Goal: Information Seeking & Learning: Compare options

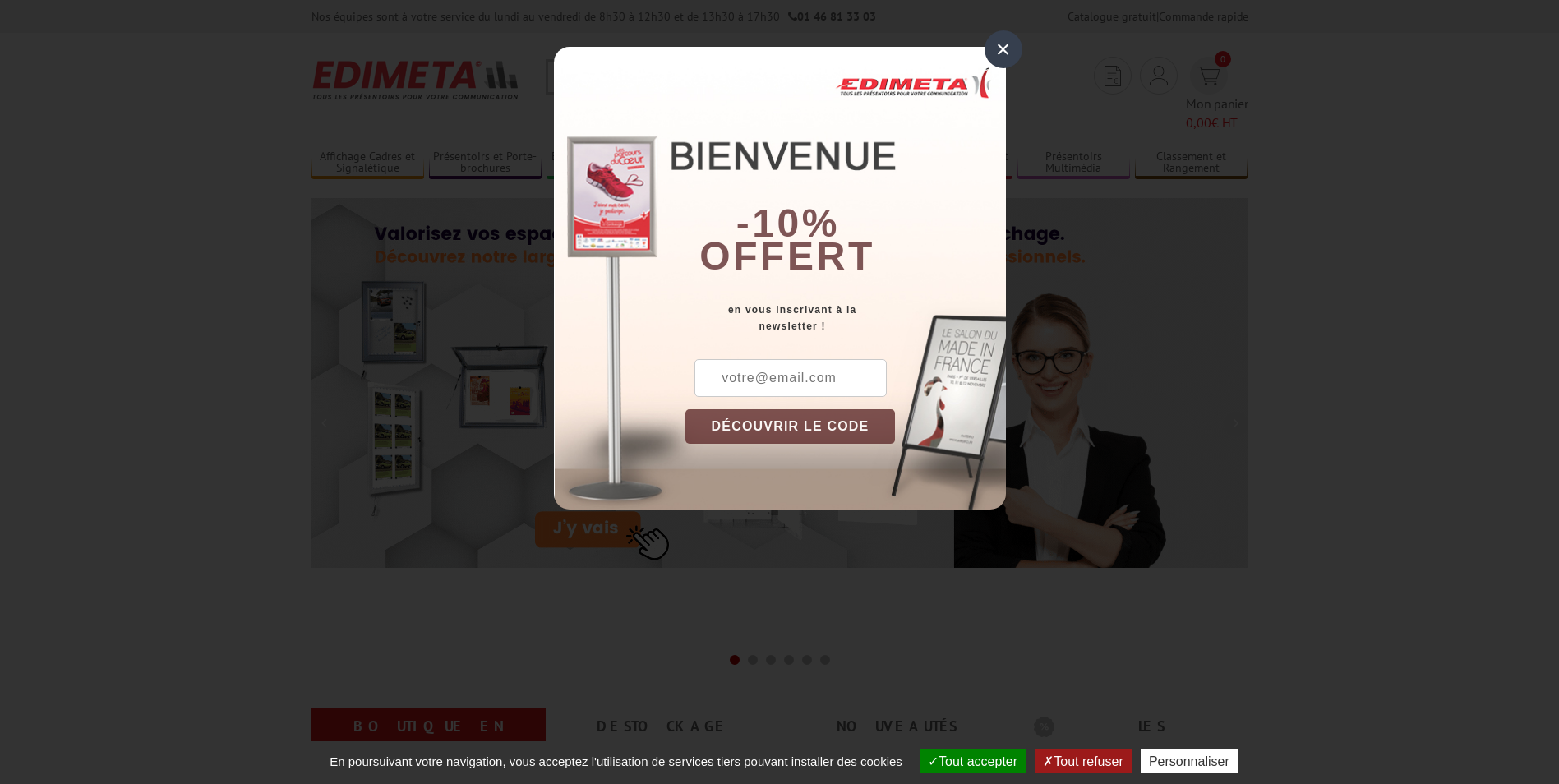
click at [951, 54] on div "×" at bounding box center [1003, 49] width 38 height 38
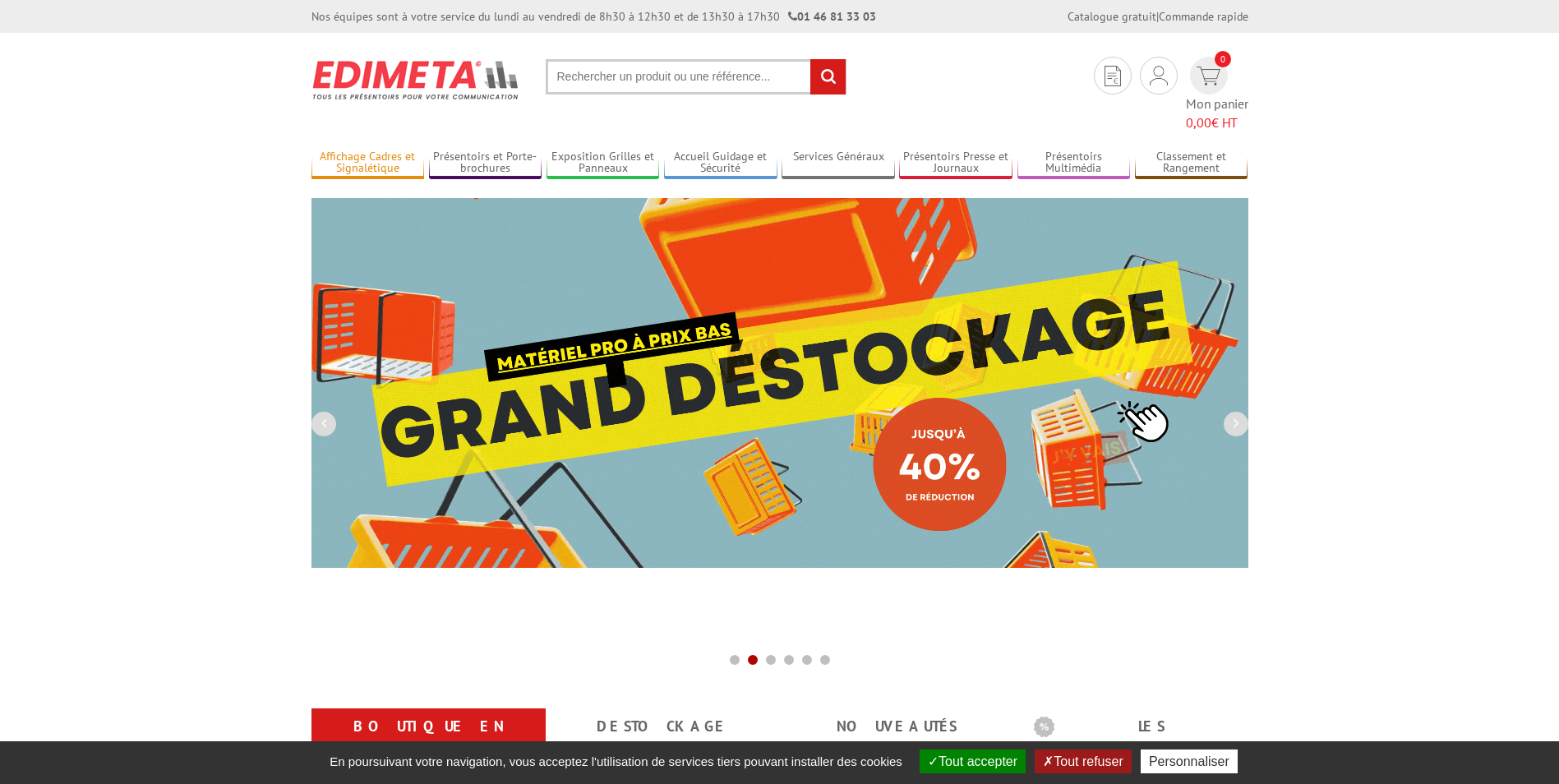
click at [380, 150] on link "Affichage Cadres et Signalétique" at bounding box center [368, 163] width 113 height 27
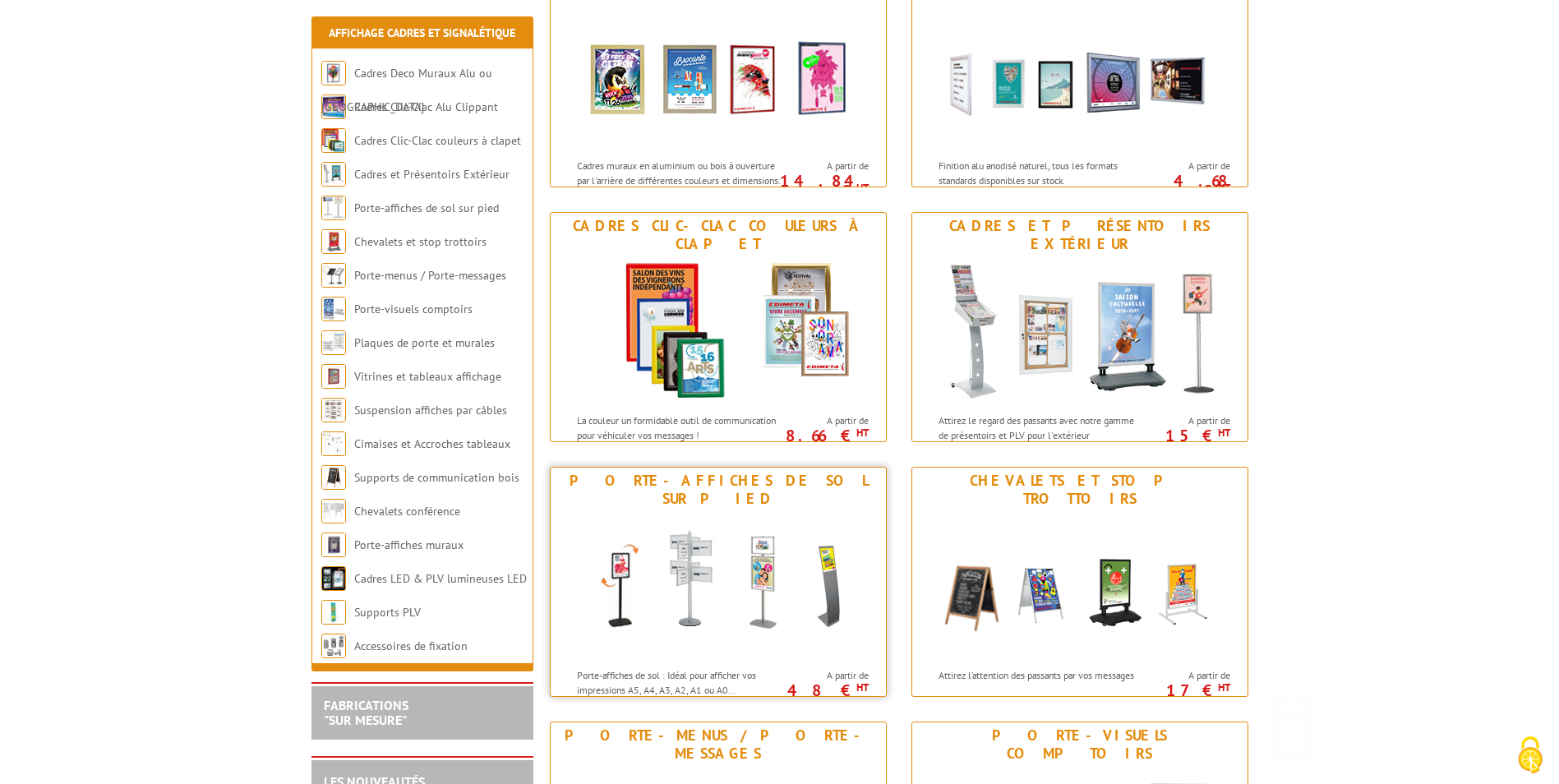
scroll to position [329, 0]
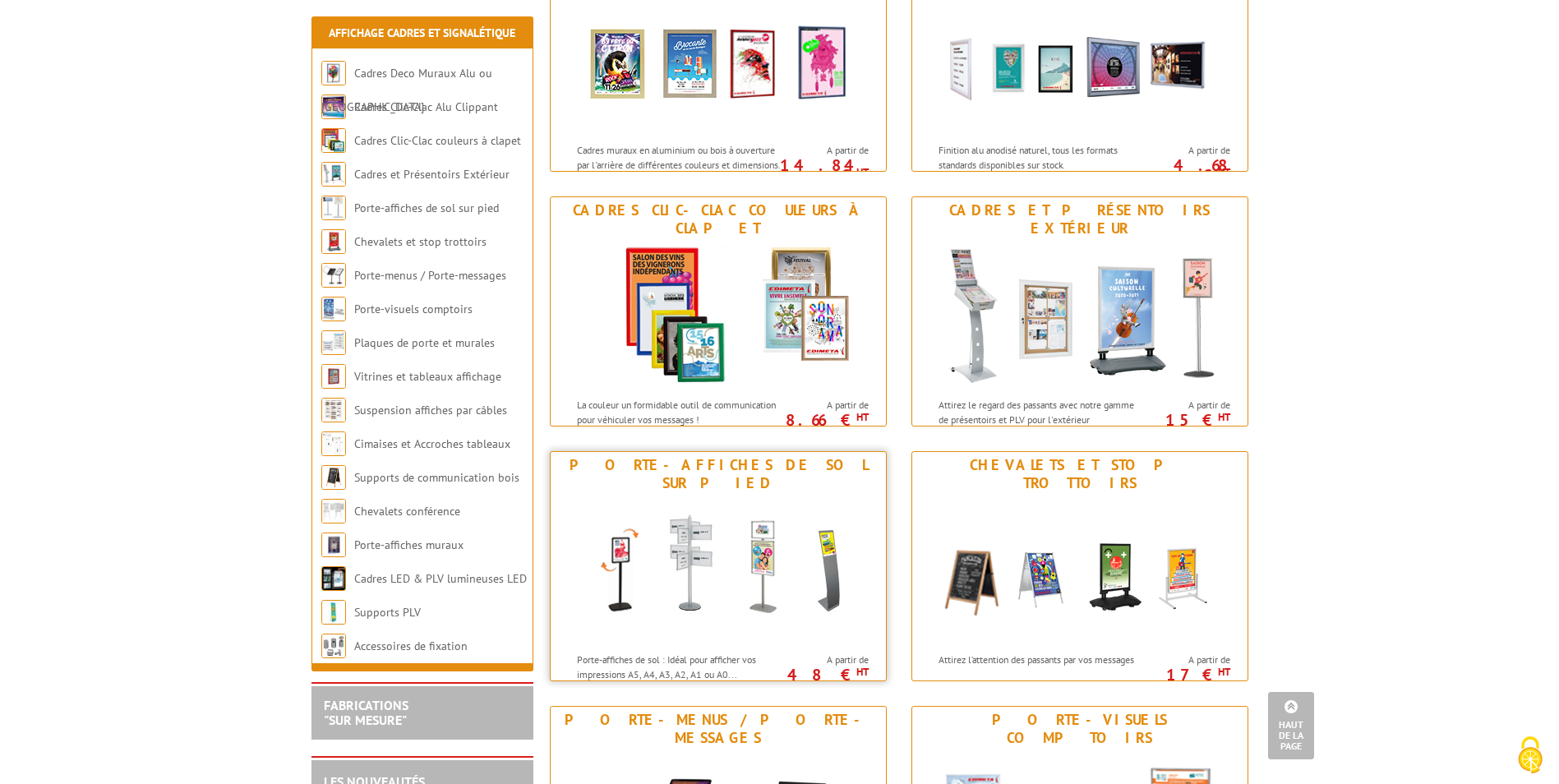
click at [711, 560] on img at bounding box center [719, 571] width 304 height 148
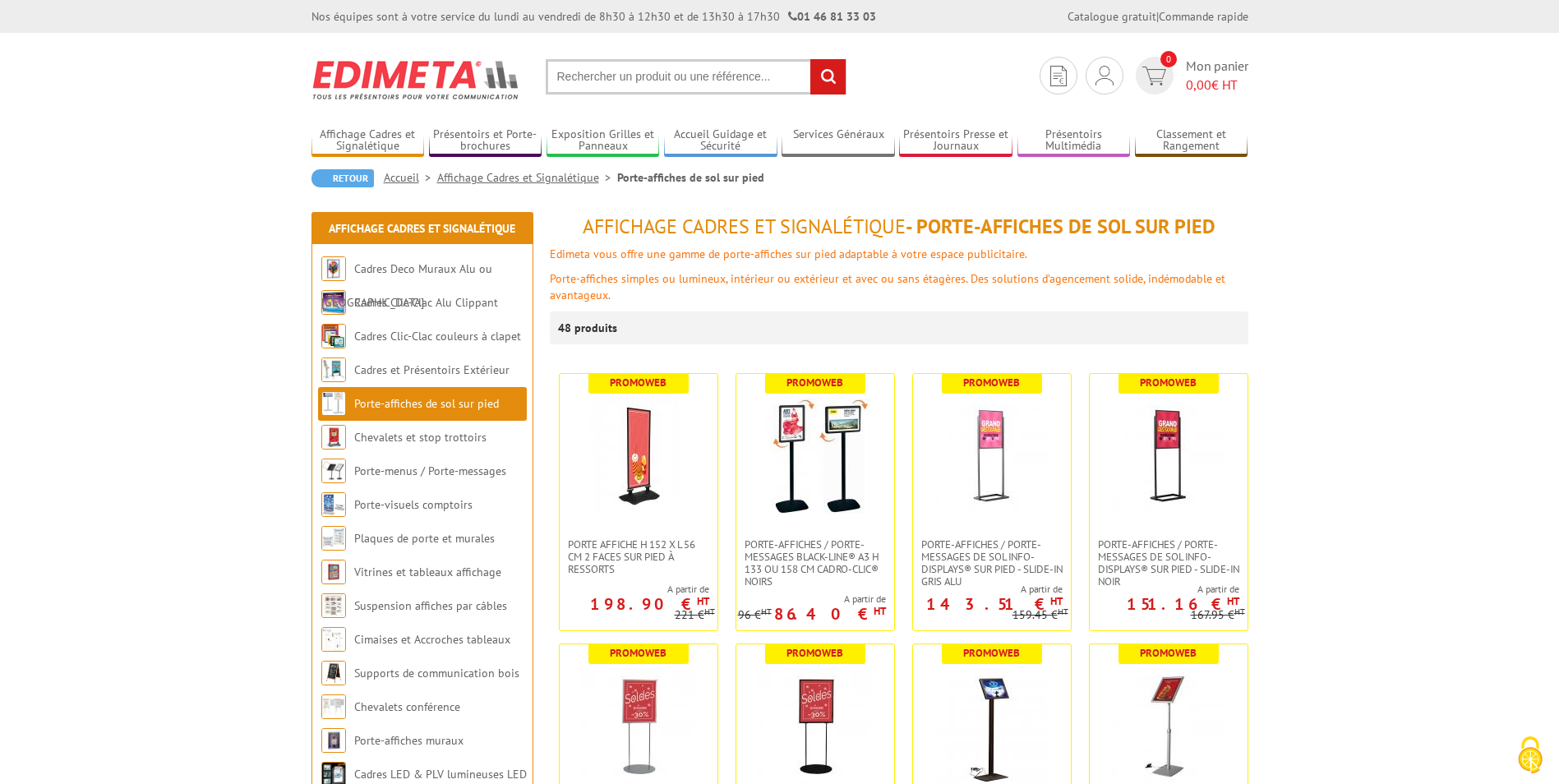
click at [666, 76] on input "text" at bounding box center [696, 76] width 301 height 35
type input "PORTE AFFICHE A4"
click at [810, 59] on input "rechercher" at bounding box center [828, 76] width 35 height 35
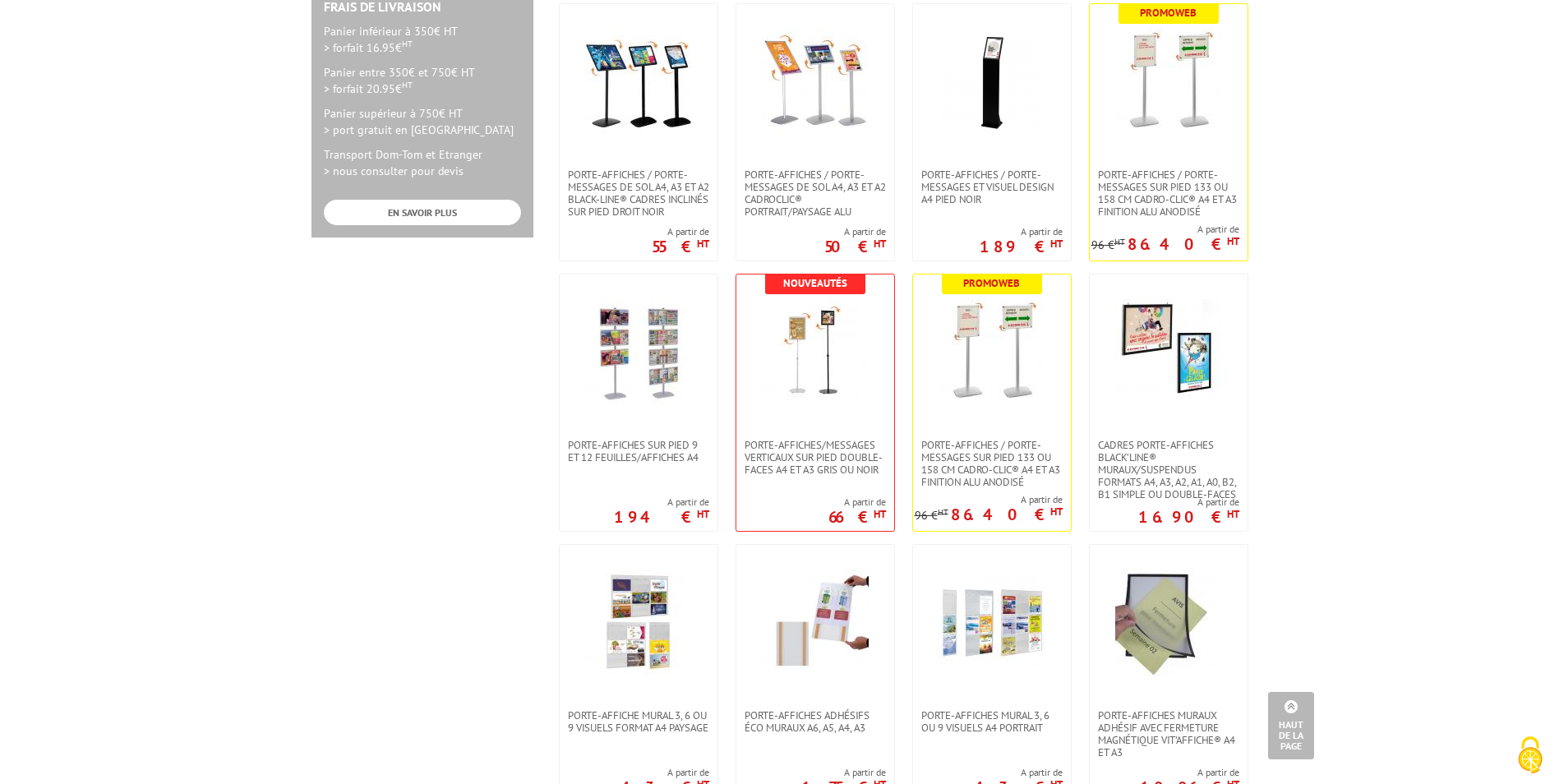
scroll to position [576, 0]
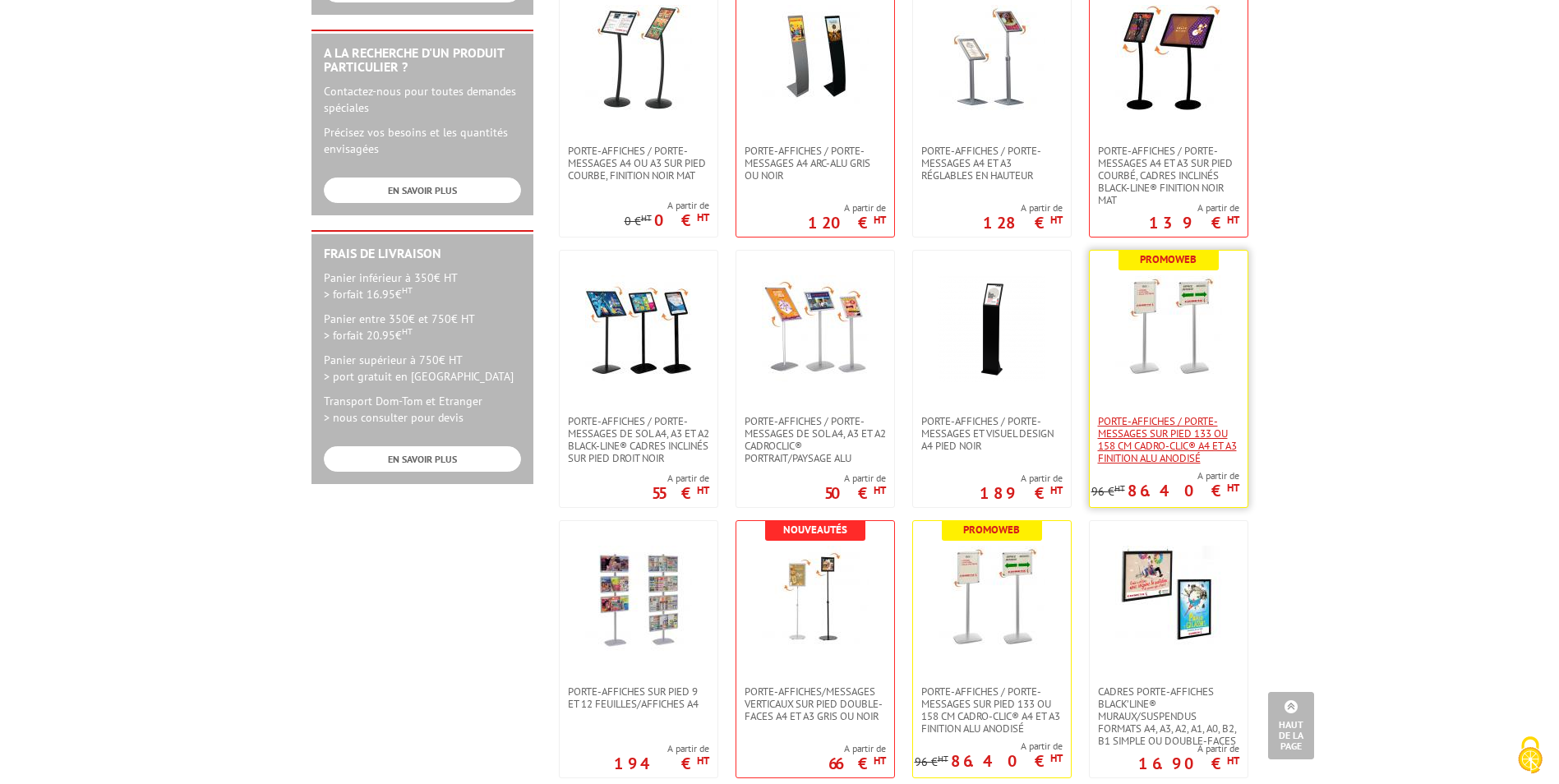
click at [1187, 430] on span "Porte-affiches / Porte-messages sur pied 133 ou 158 cm Cadro-Clic® A4 et A3 fin…" at bounding box center [1169, 439] width 141 height 50
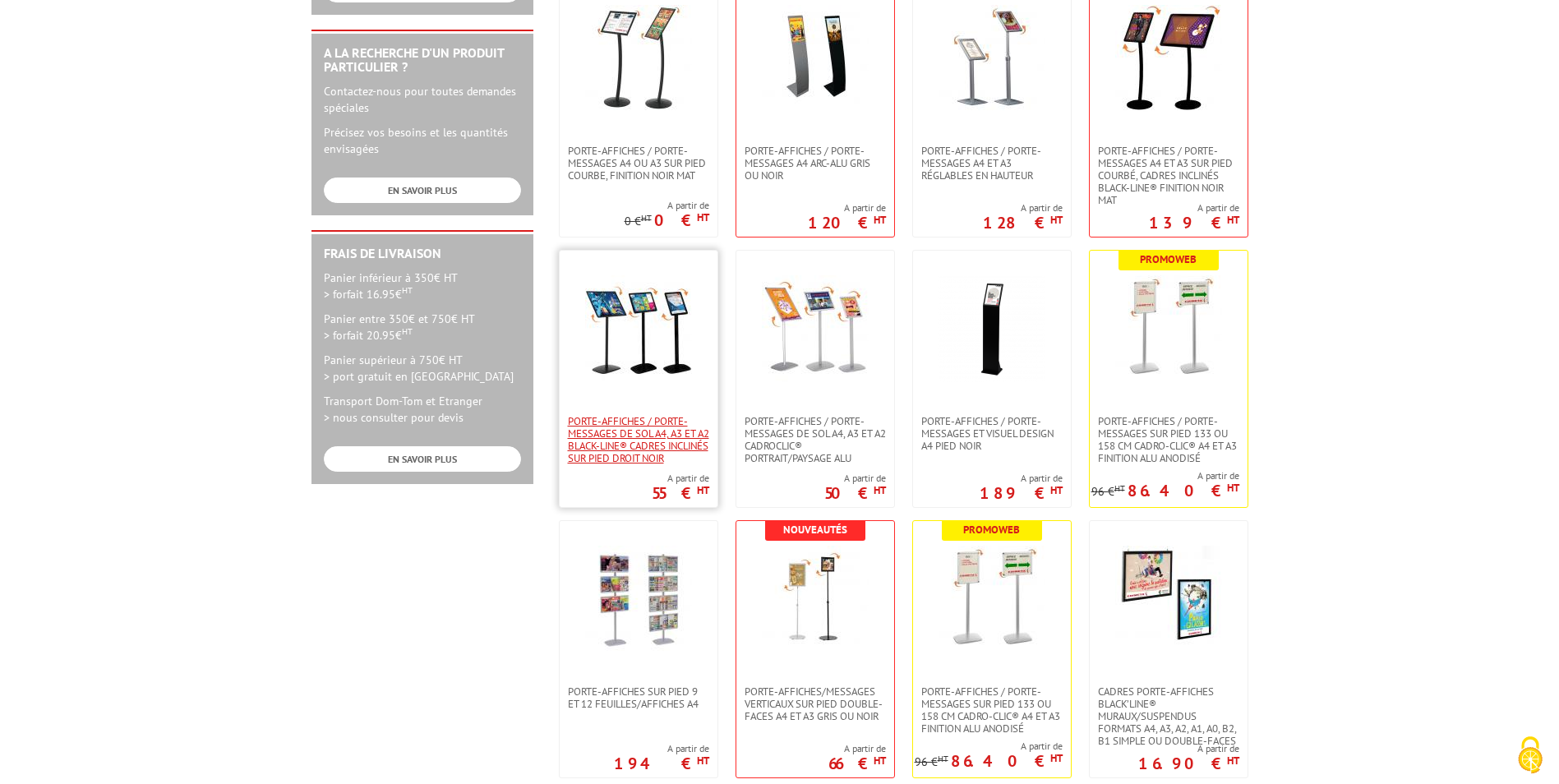
click at [687, 439] on span "Porte-affiches / Porte-messages de sol A4, A3 et A2 Black-Line® cadres inclinés…" at bounding box center [639, 439] width 141 height 50
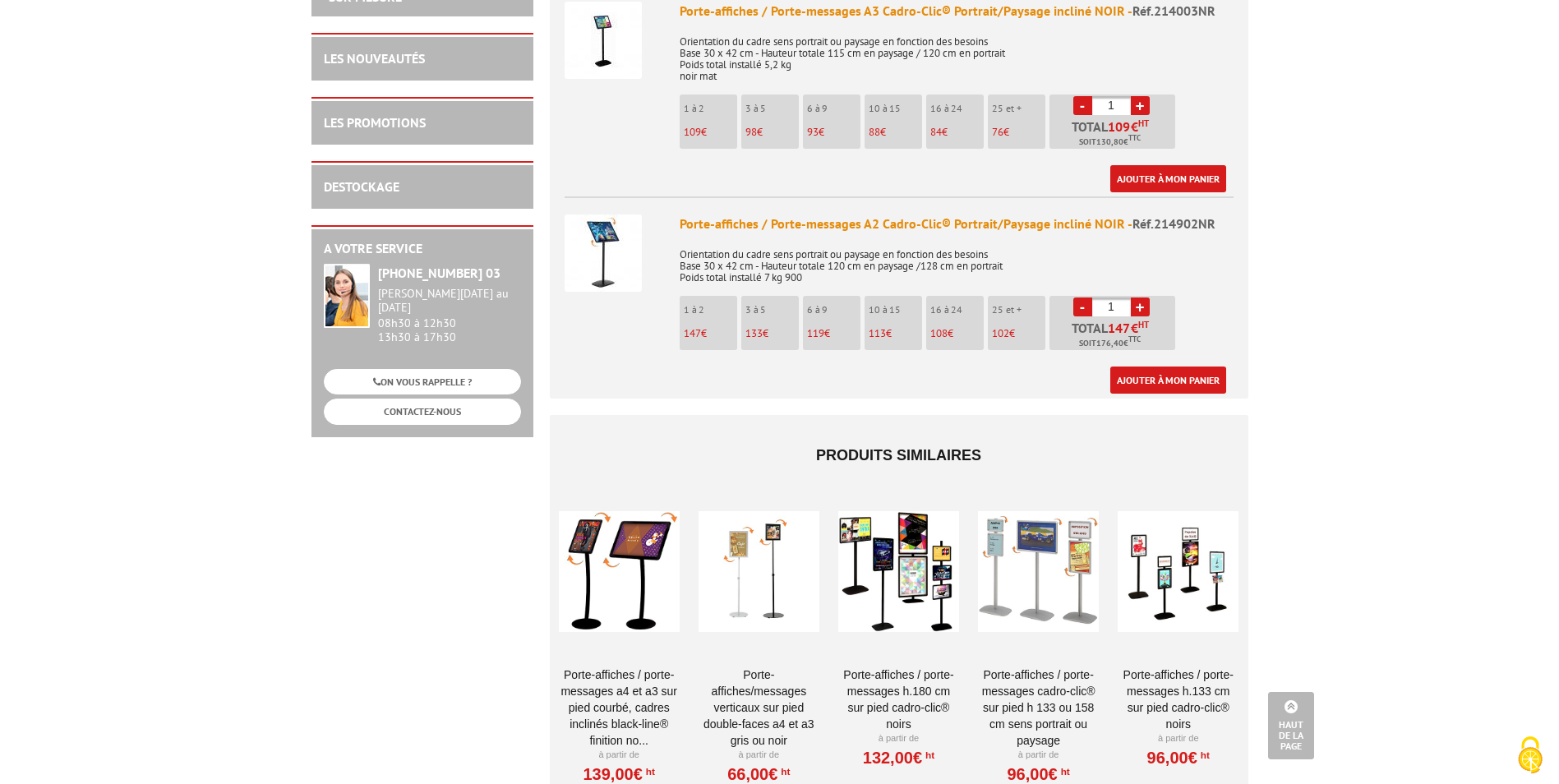
scroll to position [1150, 0]
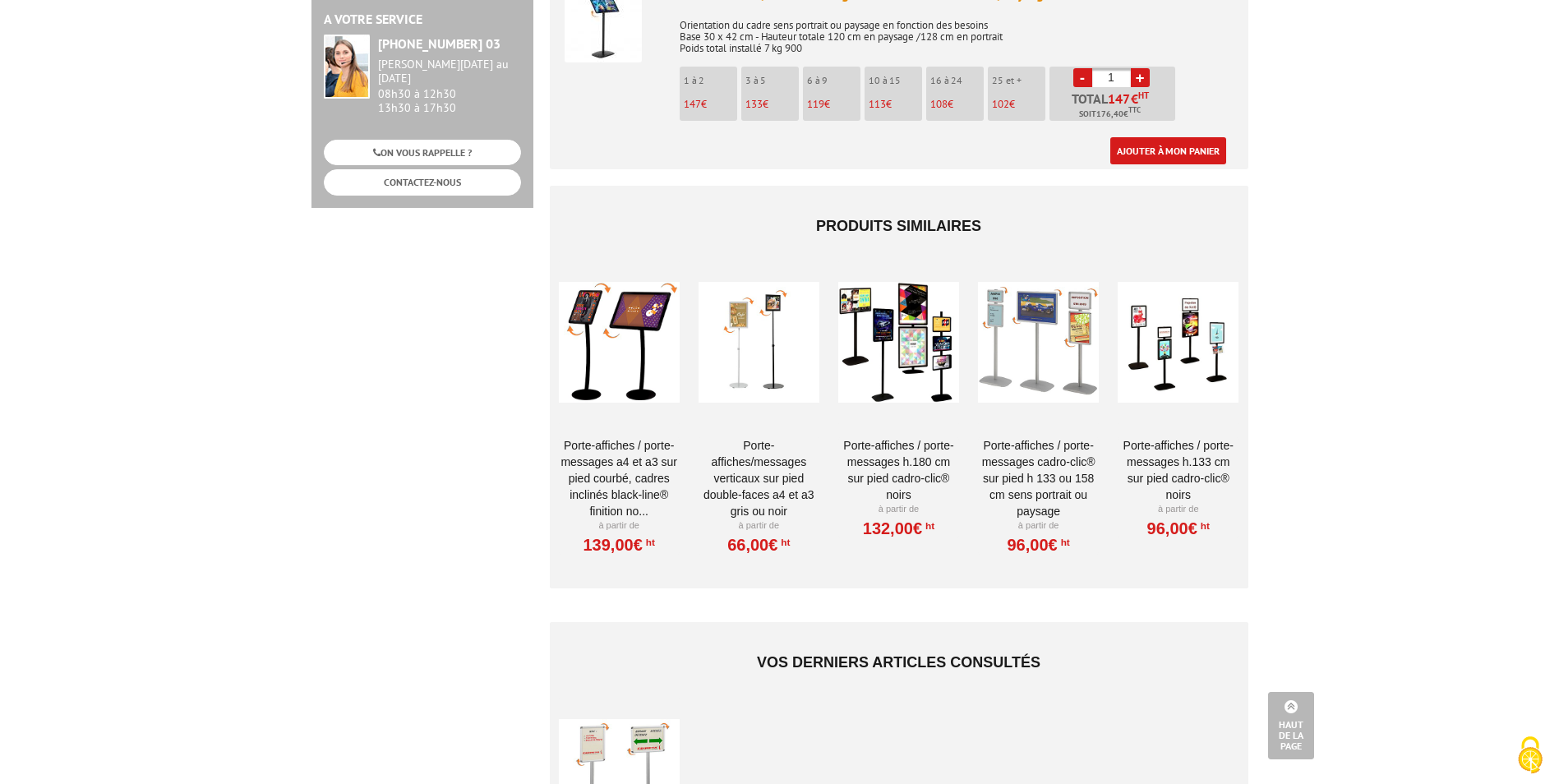
click at [916, 437] on link "Porte-affiches / Porte-messages H.180 cm SUR PIED CADRO-CLIC® NOIRS" at bounding box center [899, 470] width 121 height 66
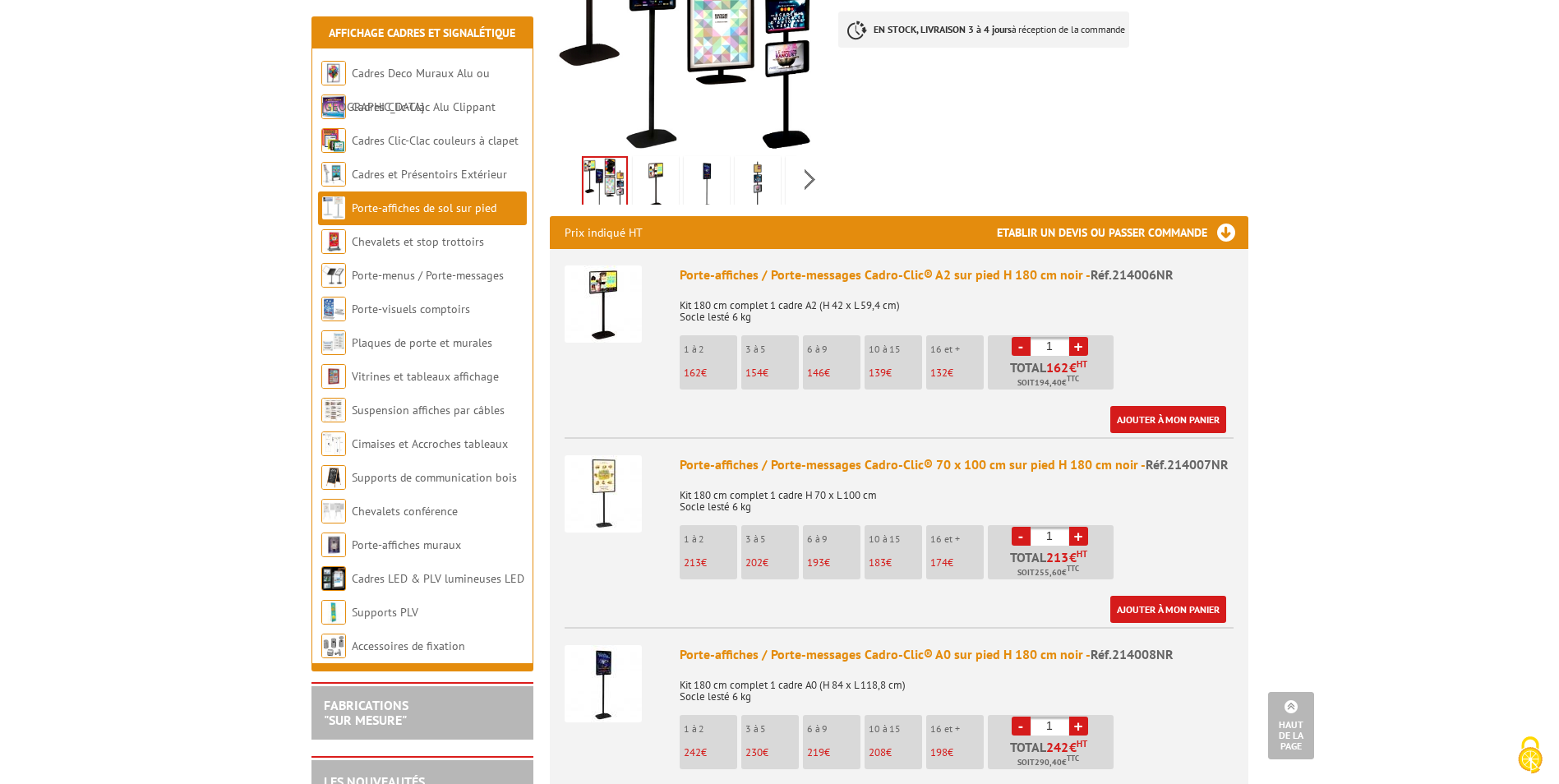
scroll to position [411, 0]
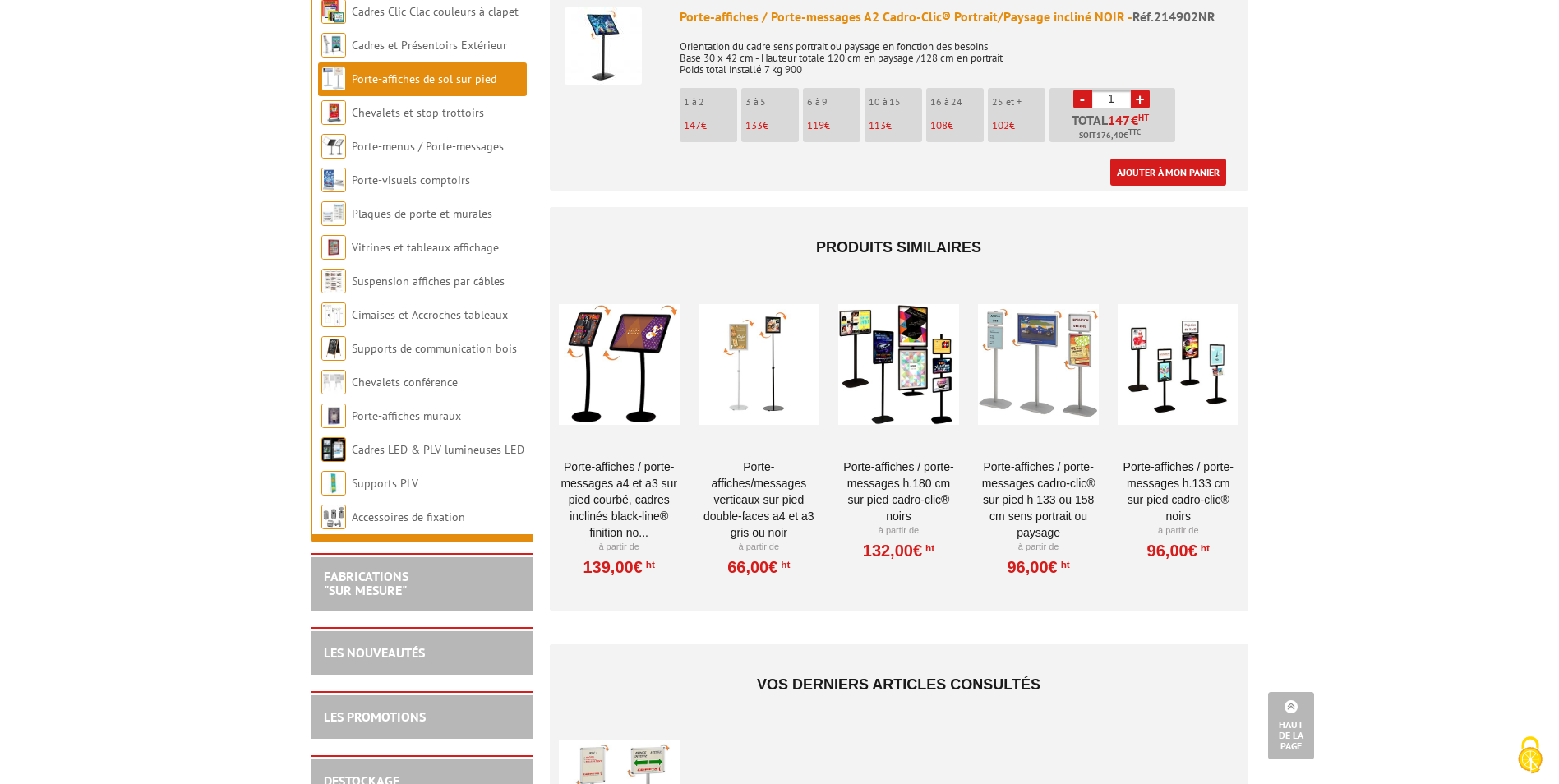
click at [1215, 459] on link "Porte-affiches / Porte-messages H.133 cm sur pied Cadro-Clic® NOIRS" at bounding box center [1178, 492] width 121 height 66
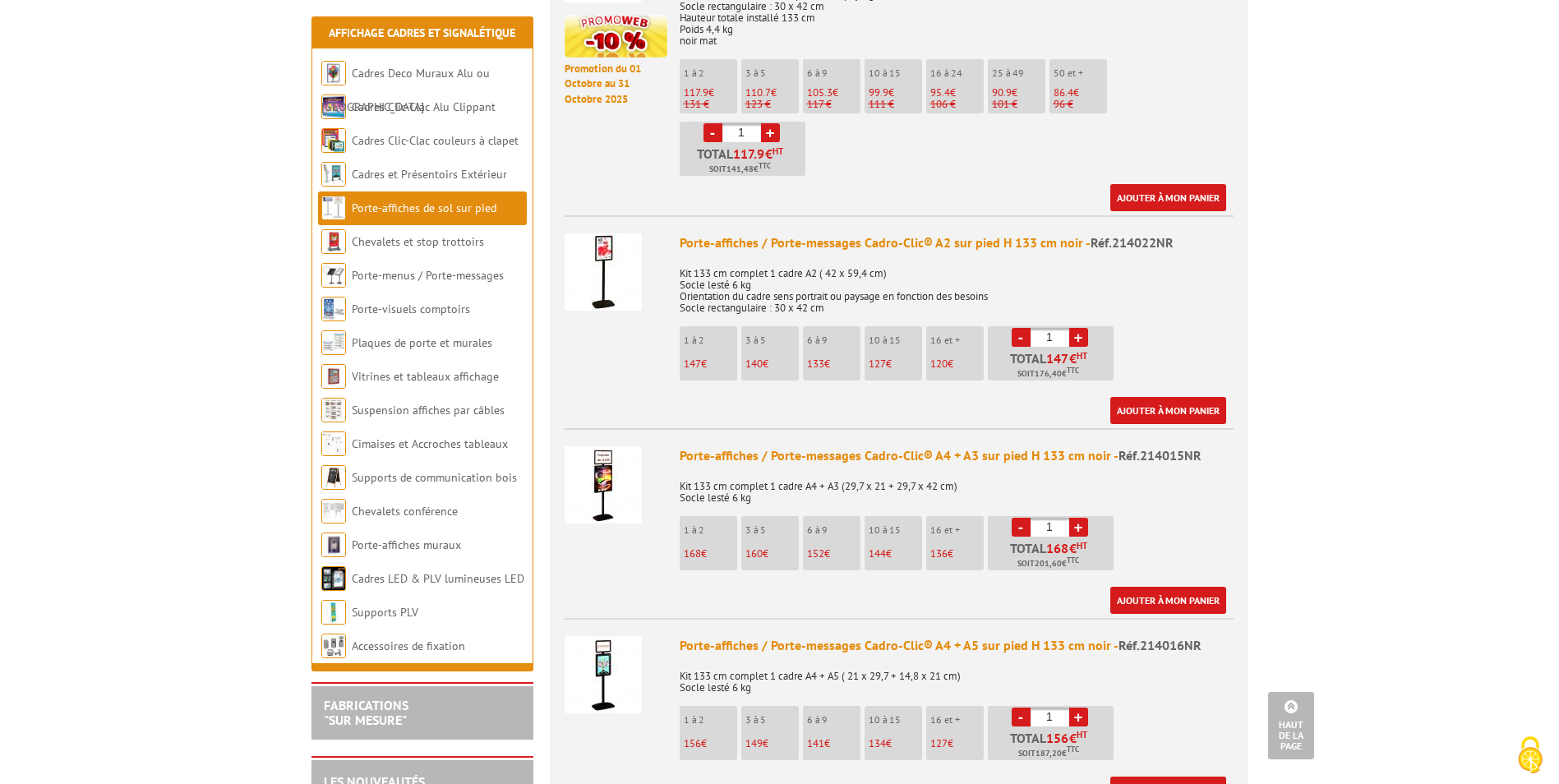
scroll to position [1068, 0]
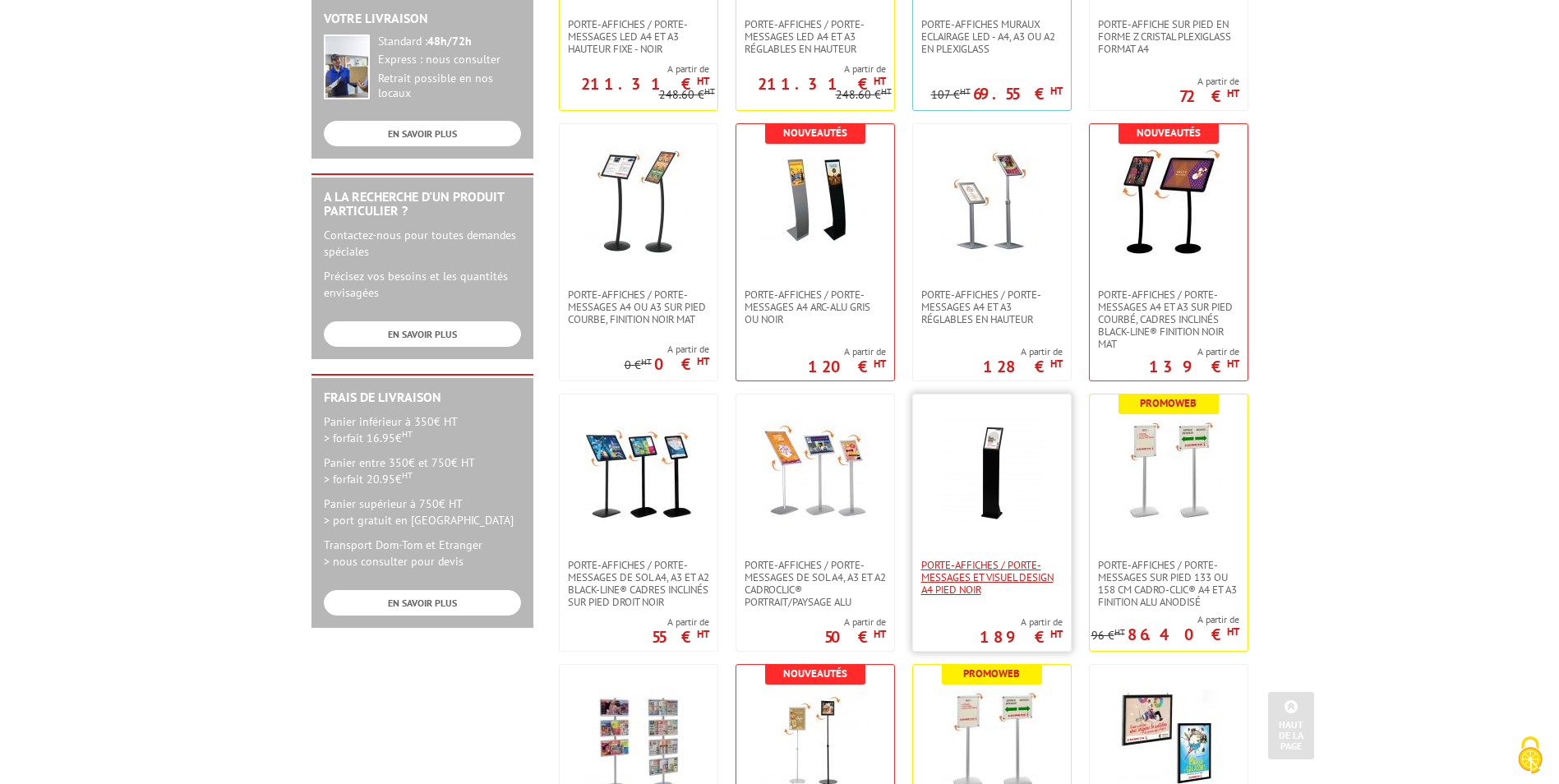
scroll to position [411, 0]
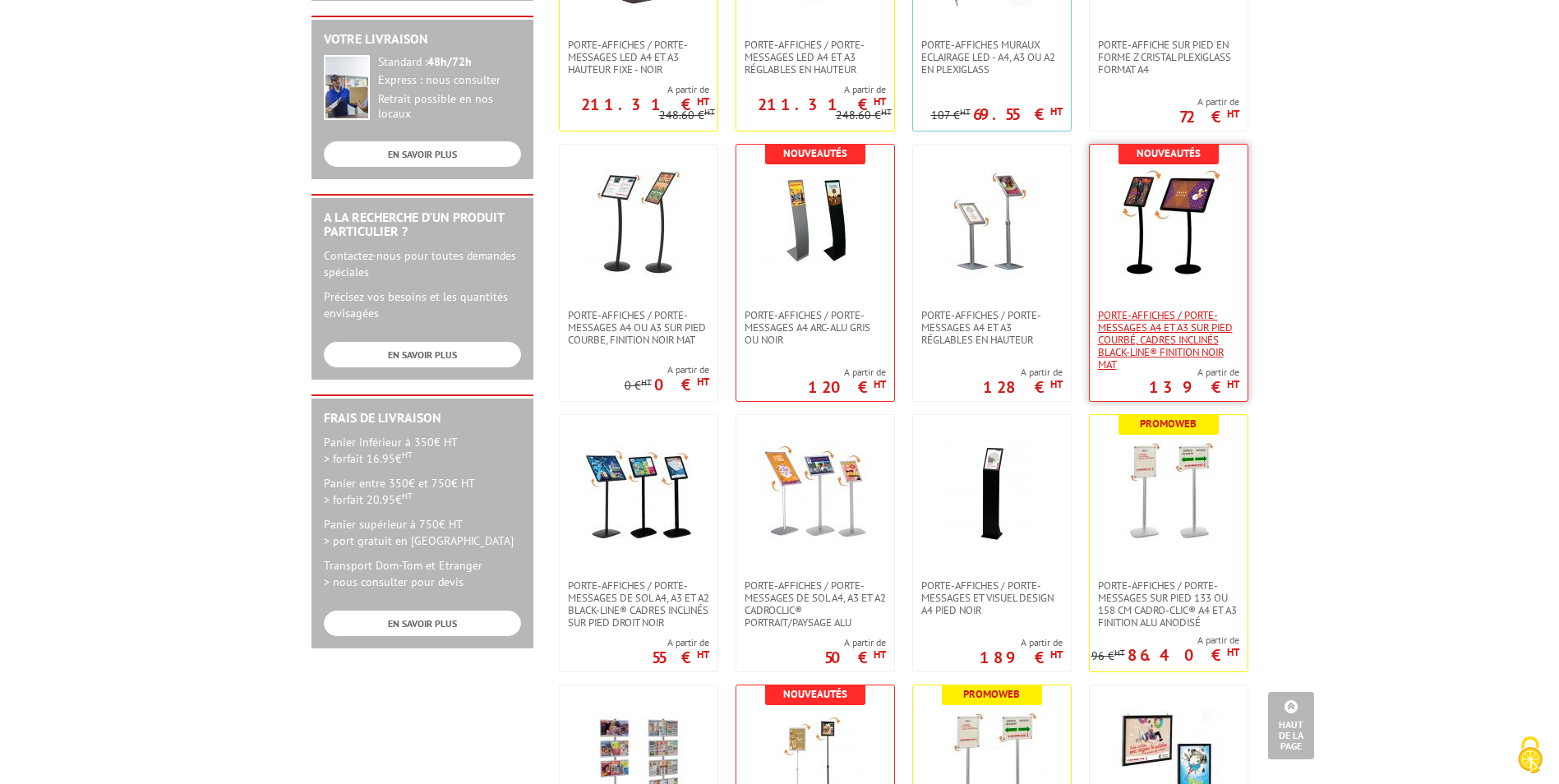
click at [1146, 338] on span "Porte-affiches / Porte-messages A4 et A3 sur pied courbé, cadres inclinés Black…" at bounding box center [1169, 339] width 141 height 61
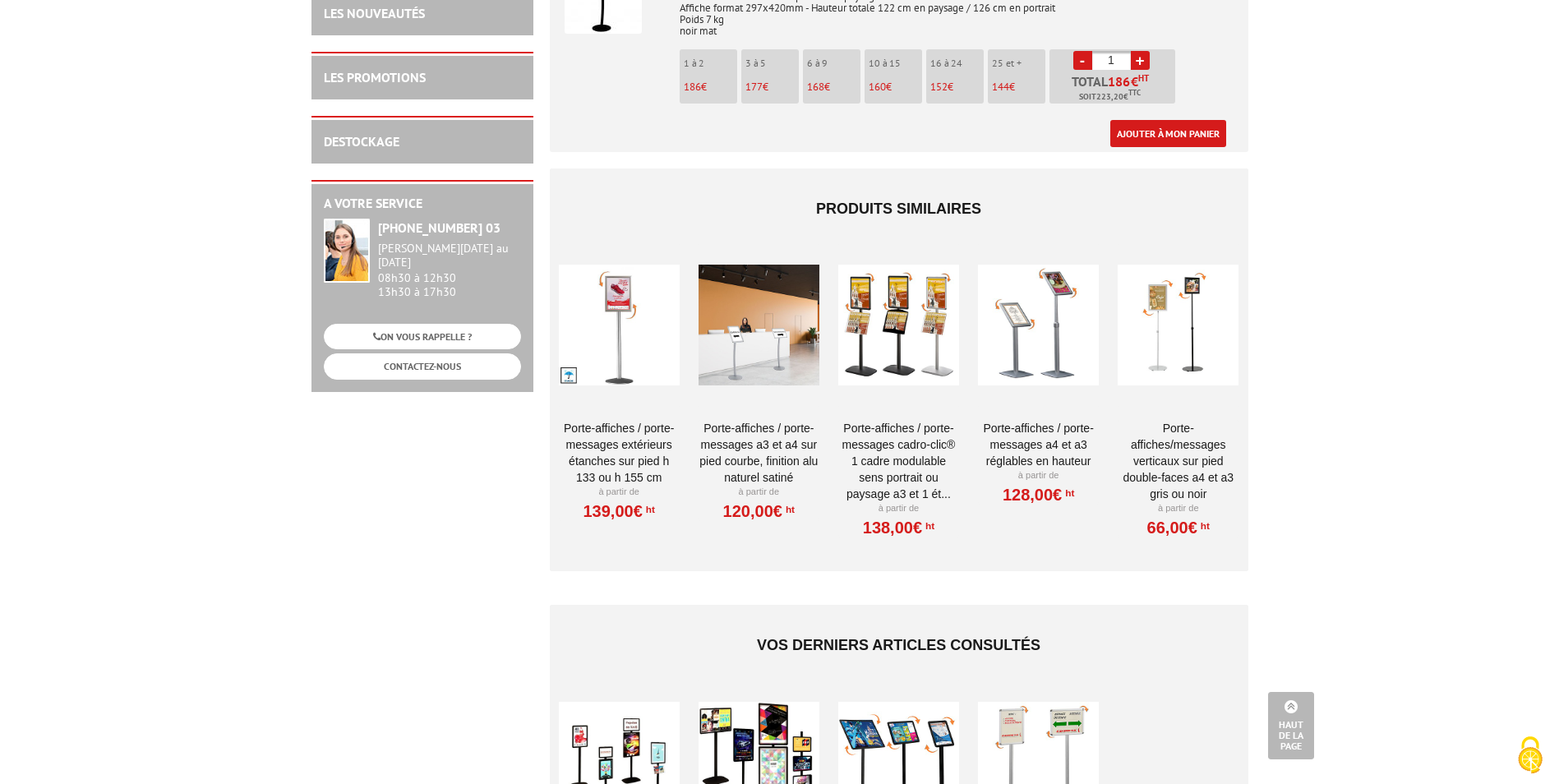
scroll to position [987, 0]
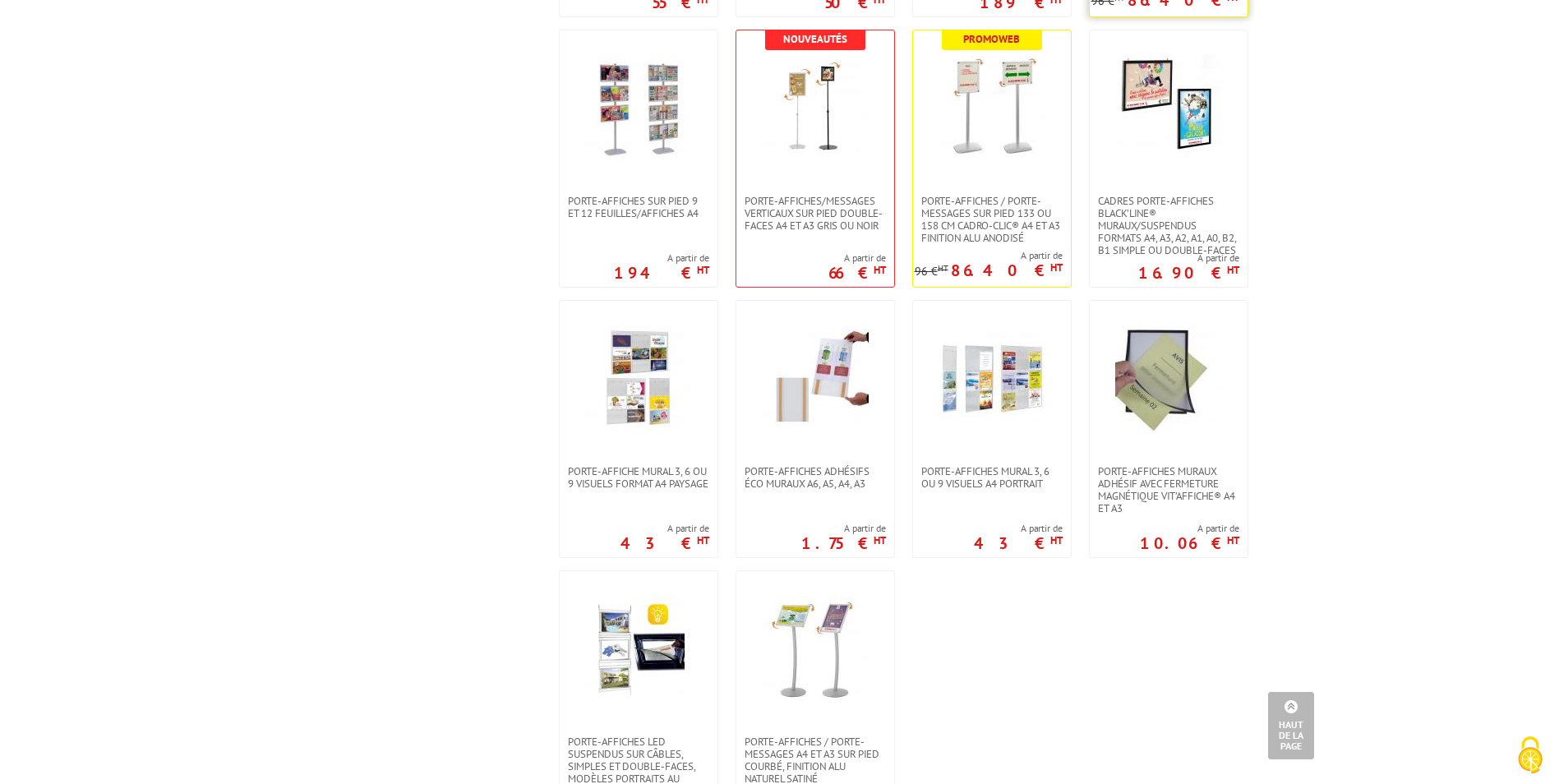
scroll to position [987, 0]
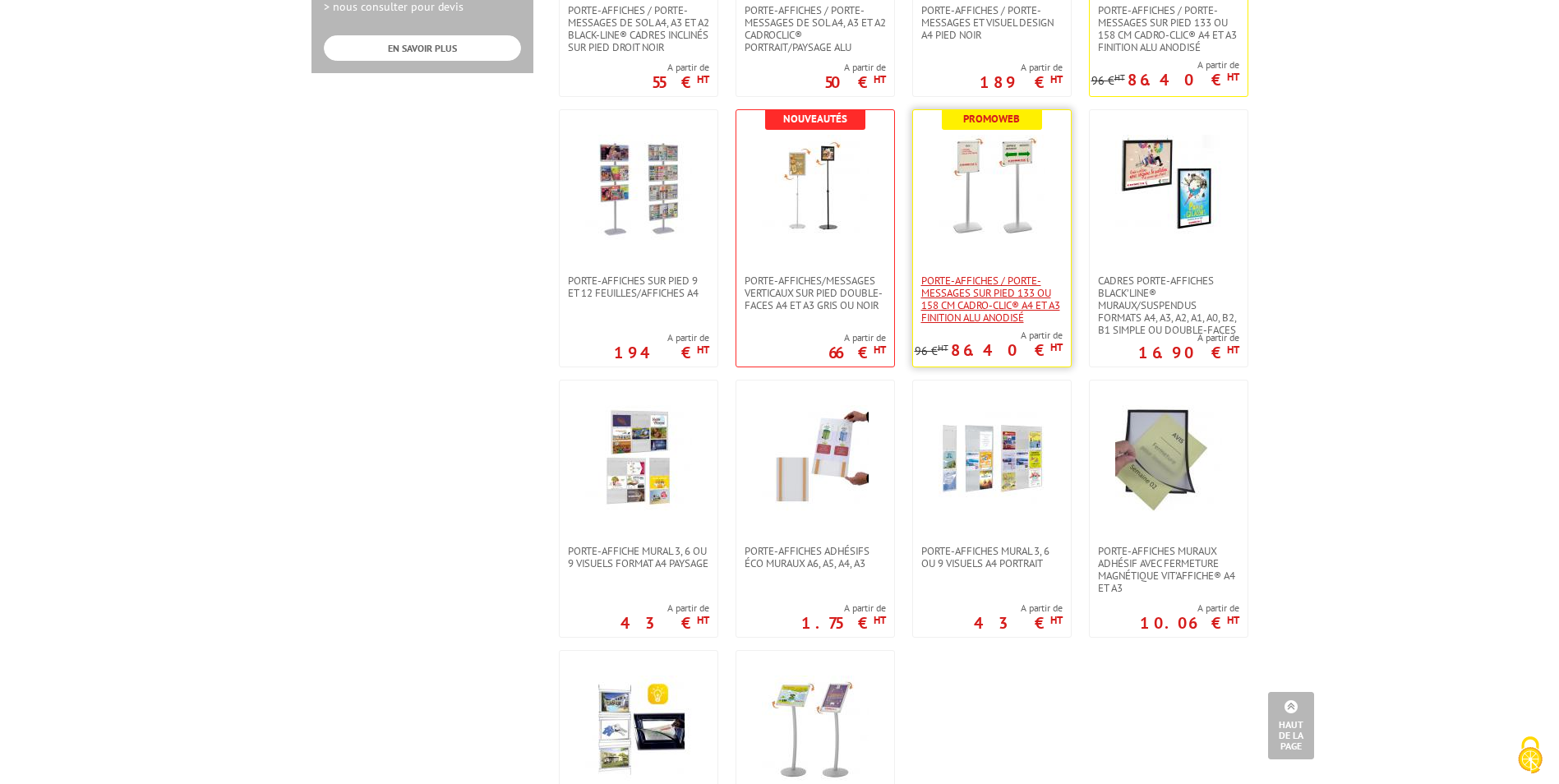
click at [984, 307] on span "Porte-affiches / Porte-messages sur pied 133 ou 158 cm Cadro-Clic® A4 et A3 fin…" at bounding box center [992, 299] width 141 height 50
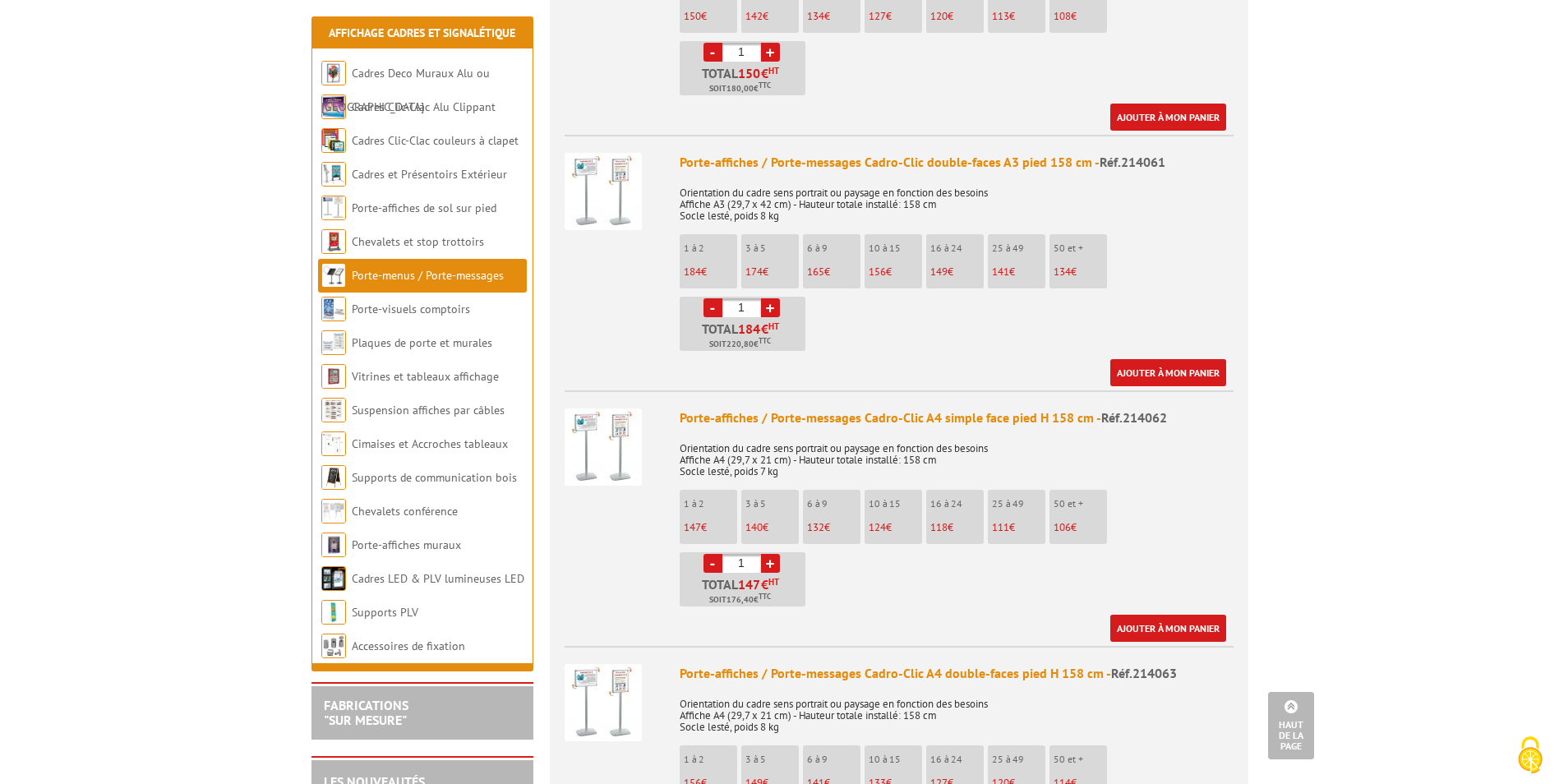
scroll to position [1972, 0]
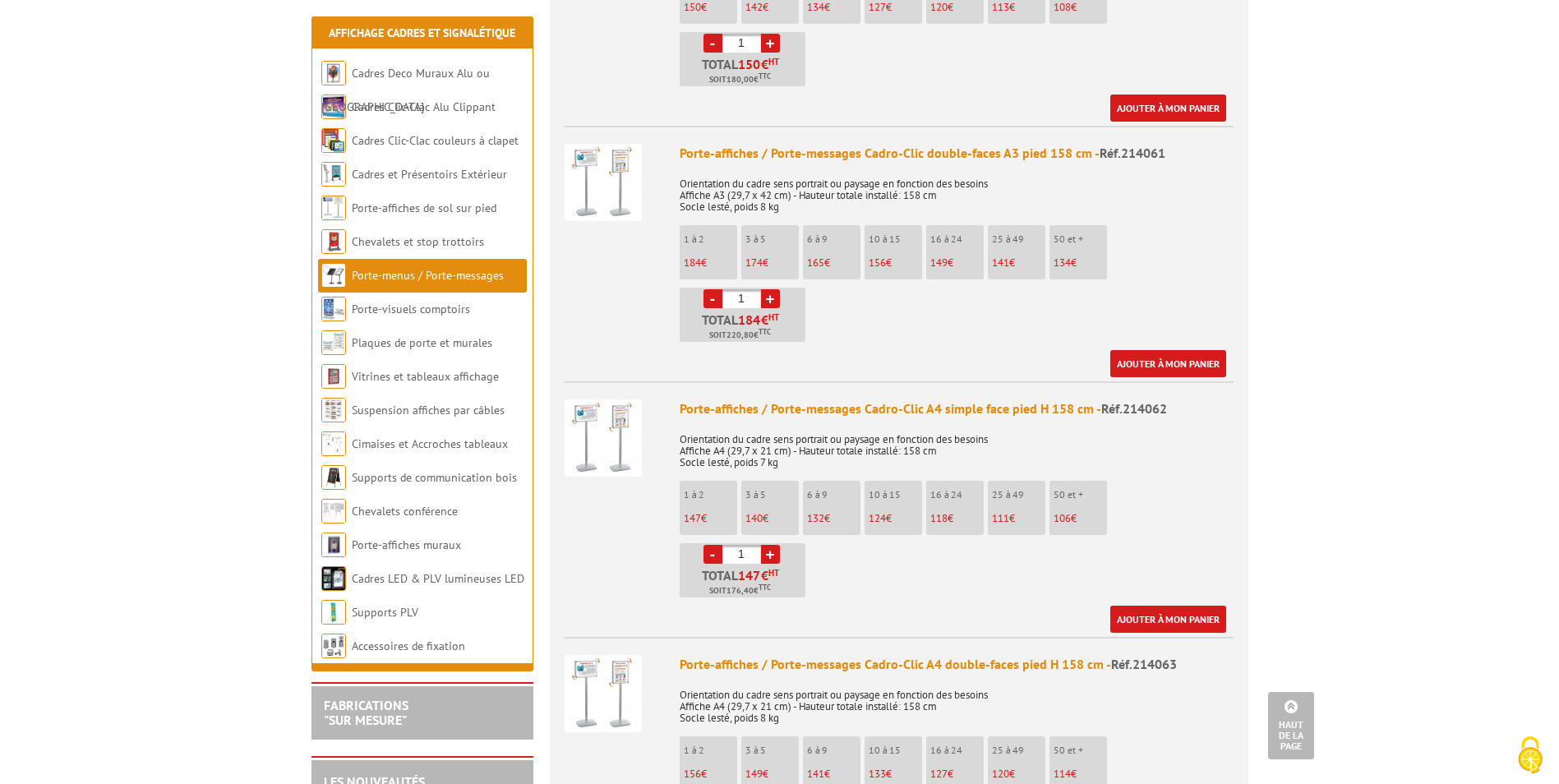
click at [962, 399] on div "Porte-affiches / Porte-messages Cadro-Clic A4 simple face pied H 158 cm - Réf.2…" at bounding box center [956, 408] width 554 height 18
click at [582, 413] on img at bounding box center [603, 438] width 77 height 77
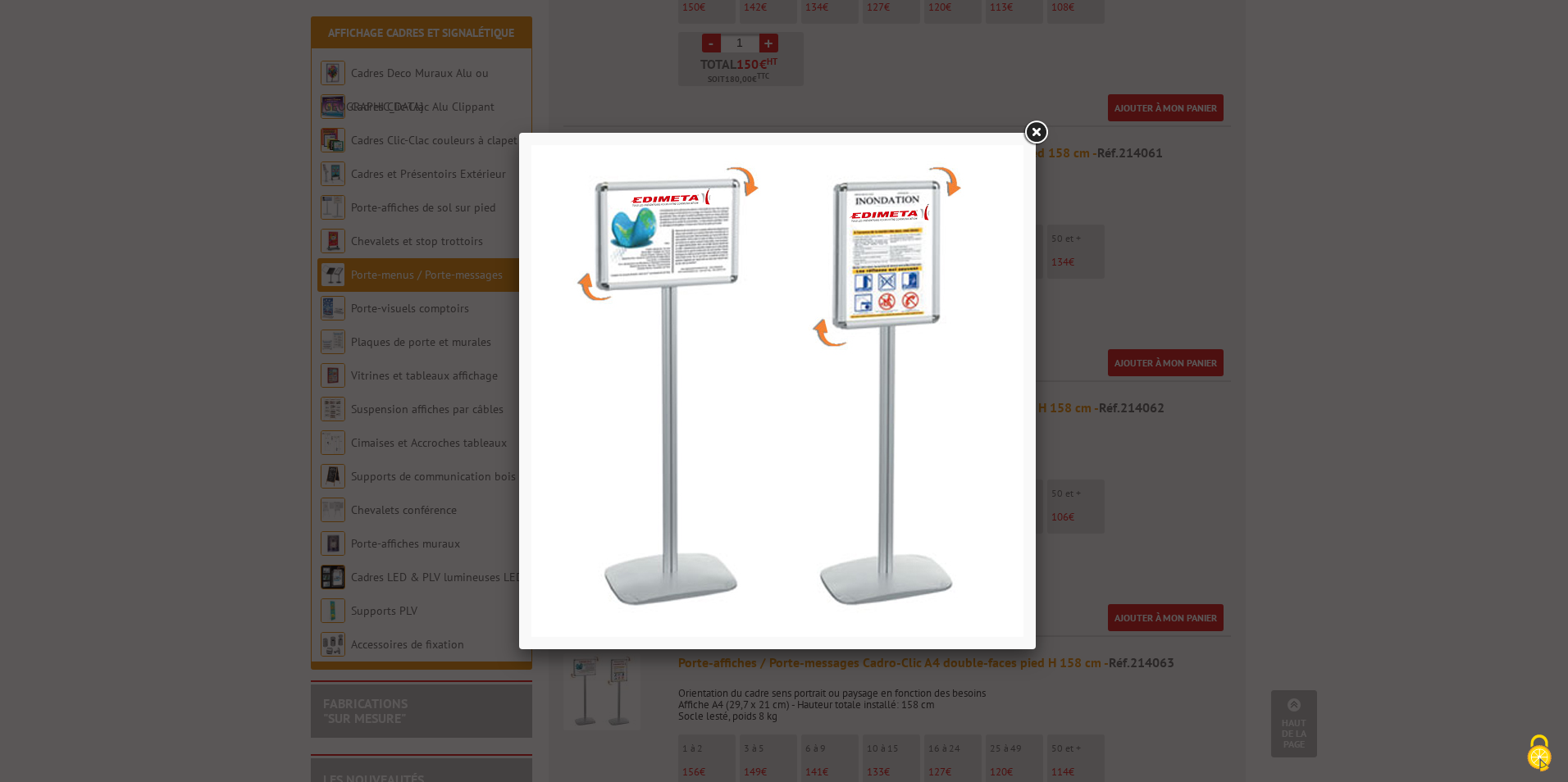
click at [1039, 132] on link at bounding box center [1036, 132] width 29 height 29
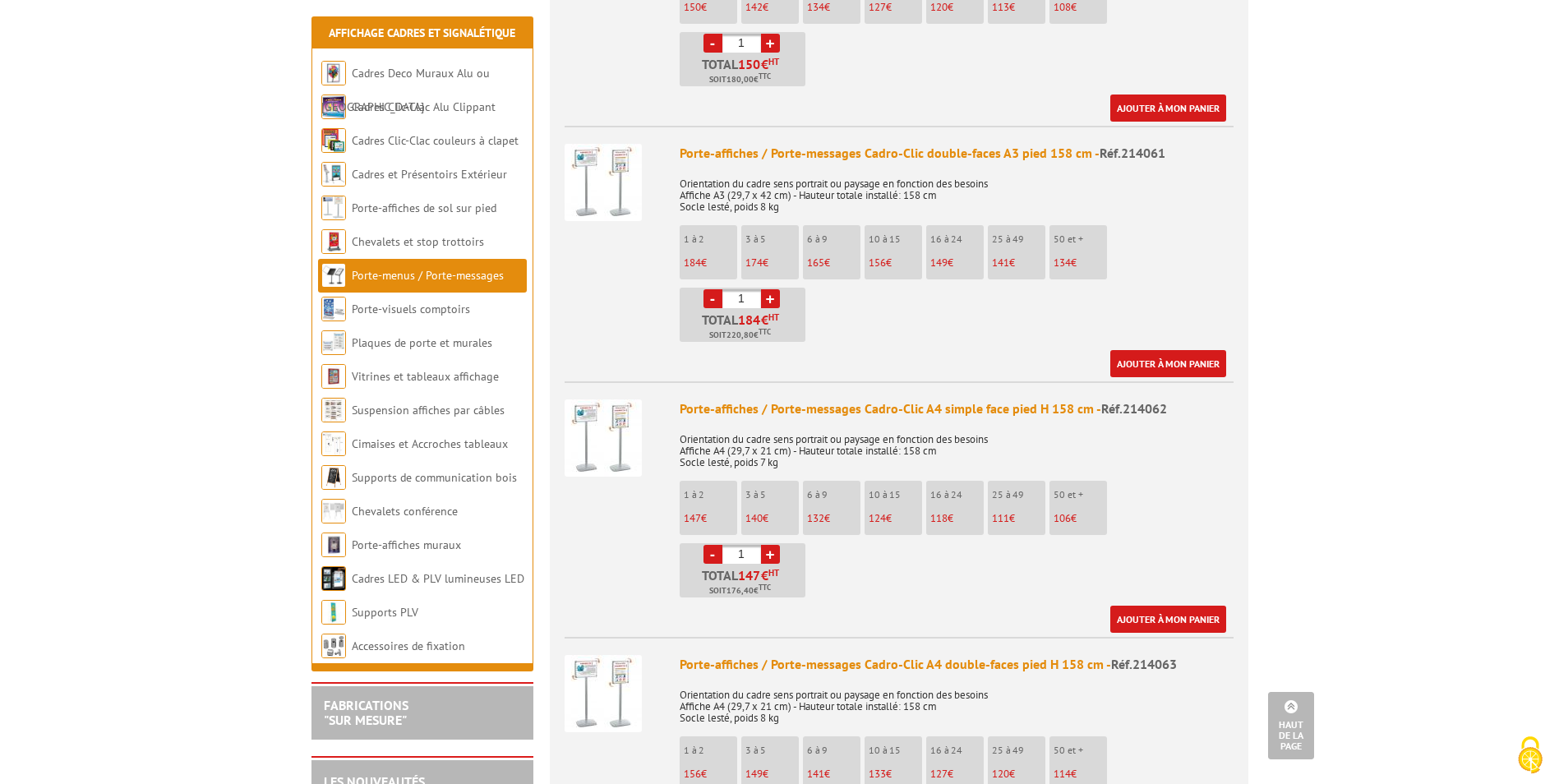
click at [609, 421] on img at bounding box center [603, 438] width 77 height 77
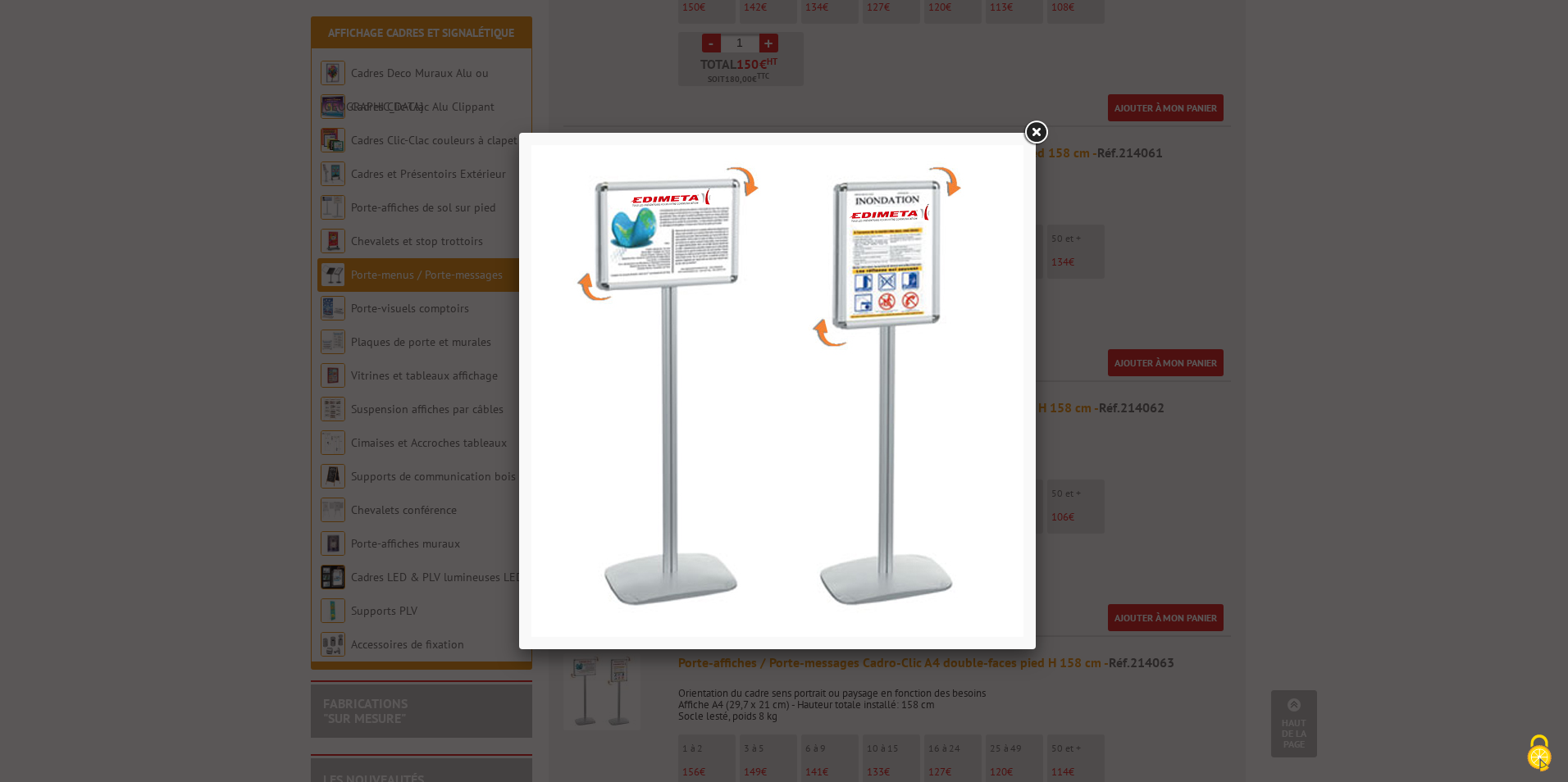
click at [1038, 131] on link at bounding box center [1036, 132] width 29 height 29
